Goal: Task Accomplishment & Management: Use online tool/utility

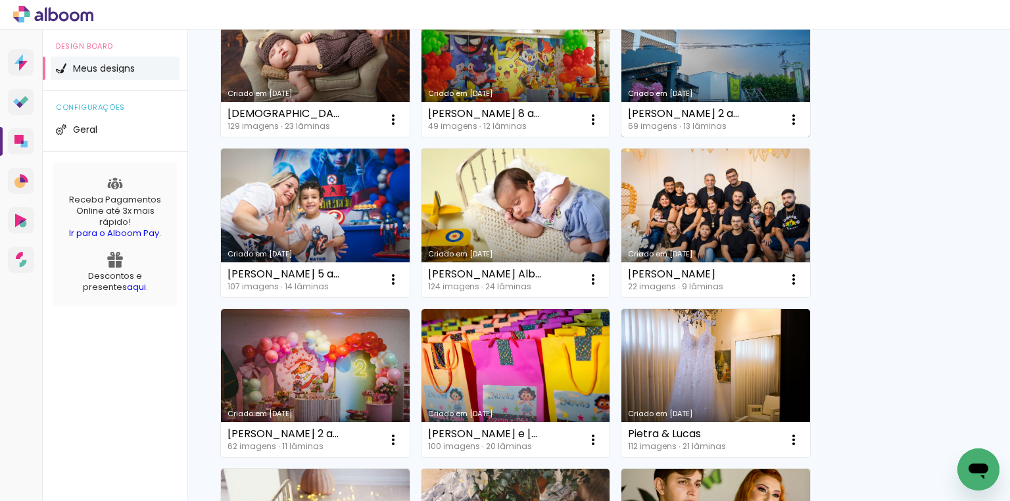
scroll to position [263, 0]
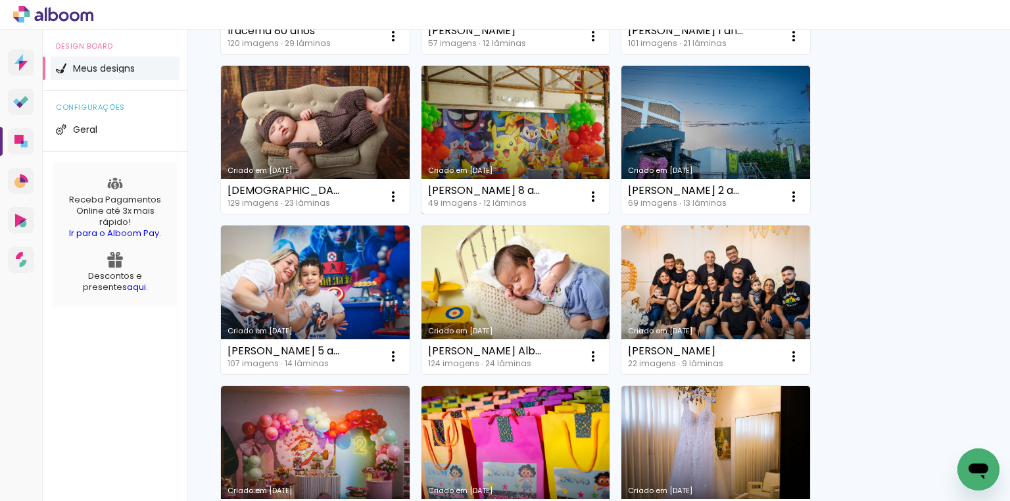
click at [523, 131] on link "Criado em [DATE]" at bounding box center [515, 140] width 189 height 149
